Goal: Find specific page/section: Find specific page/section

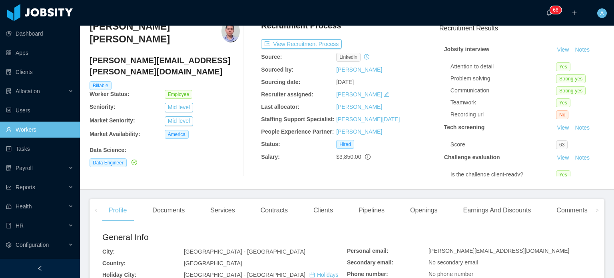
scroll to position [36, 0]
click at [30, 77] on link "Clients" at bounding box center [40, 72] width 68 height 16
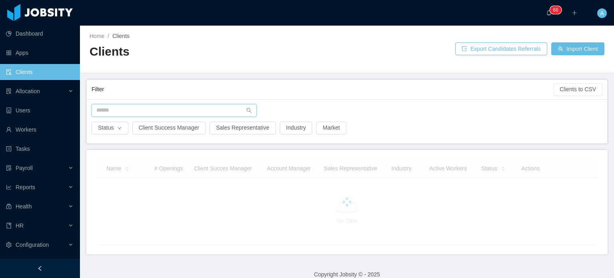
click at [132, 106] on input "text" at bounding box center [173, 110] width 165 height 13
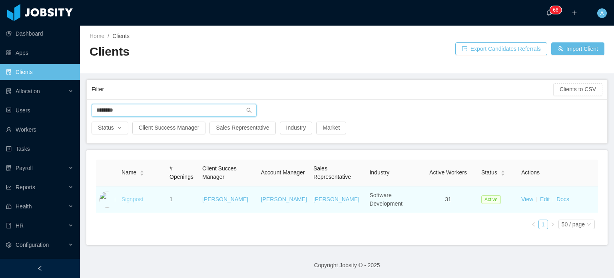
type input "********"
click at [128, 197] on link "Signpost" at bounding box center [132, 199] width 22 height 6
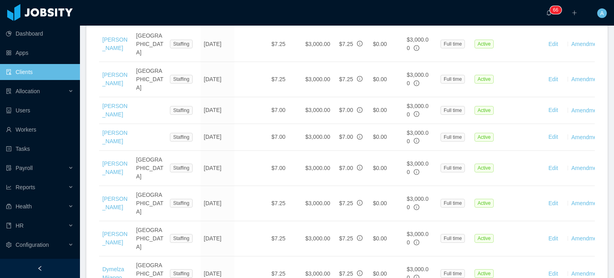
scroll to position [1055, 0]
